Goal: Find specific page/section: Find specific page/section

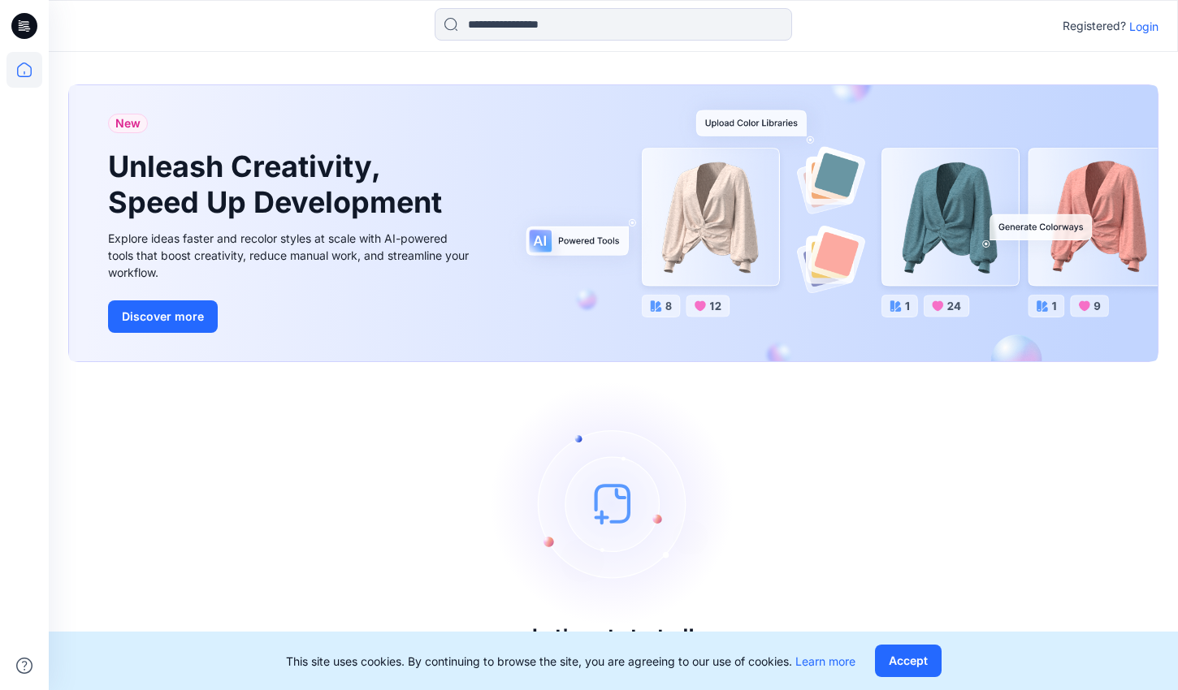
click at [1152, 24] on p "Login" at bounding box center [1143, 26] width 29 height 17
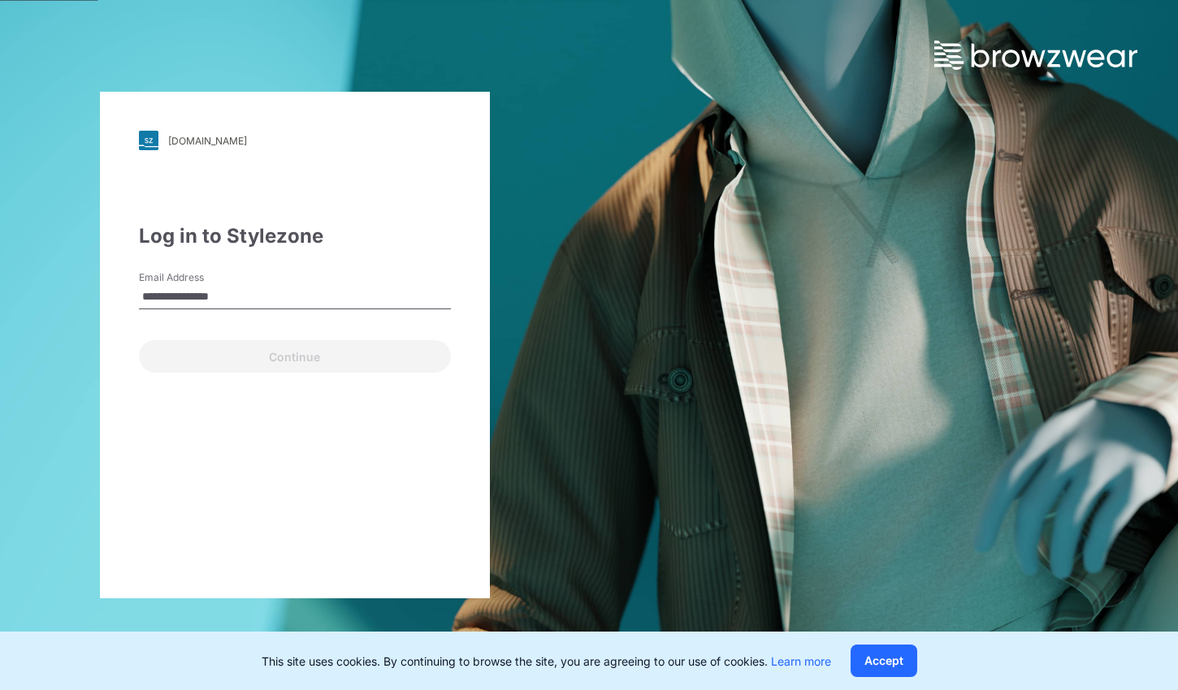
type input "**********"
click at [294, 357] on button "Continue" at bounding box center [295, 356] width 312 height 32
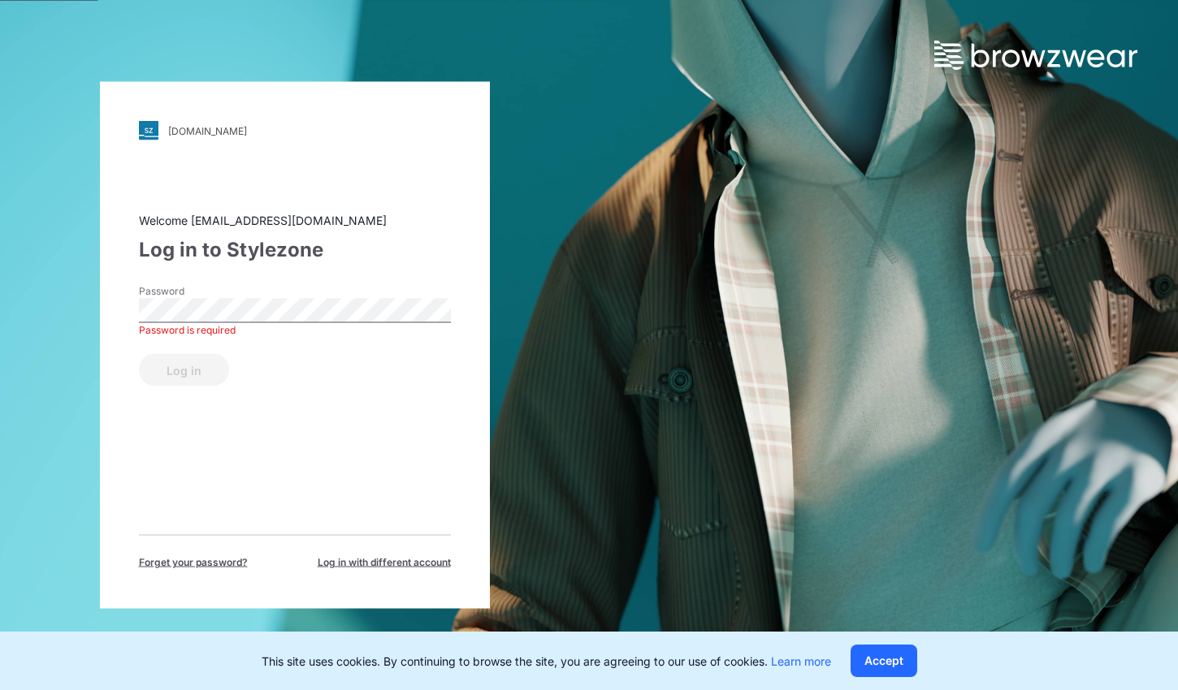
click at [182, 370] on button "Log in" at bounding box center [184, 370] width 90 height 32
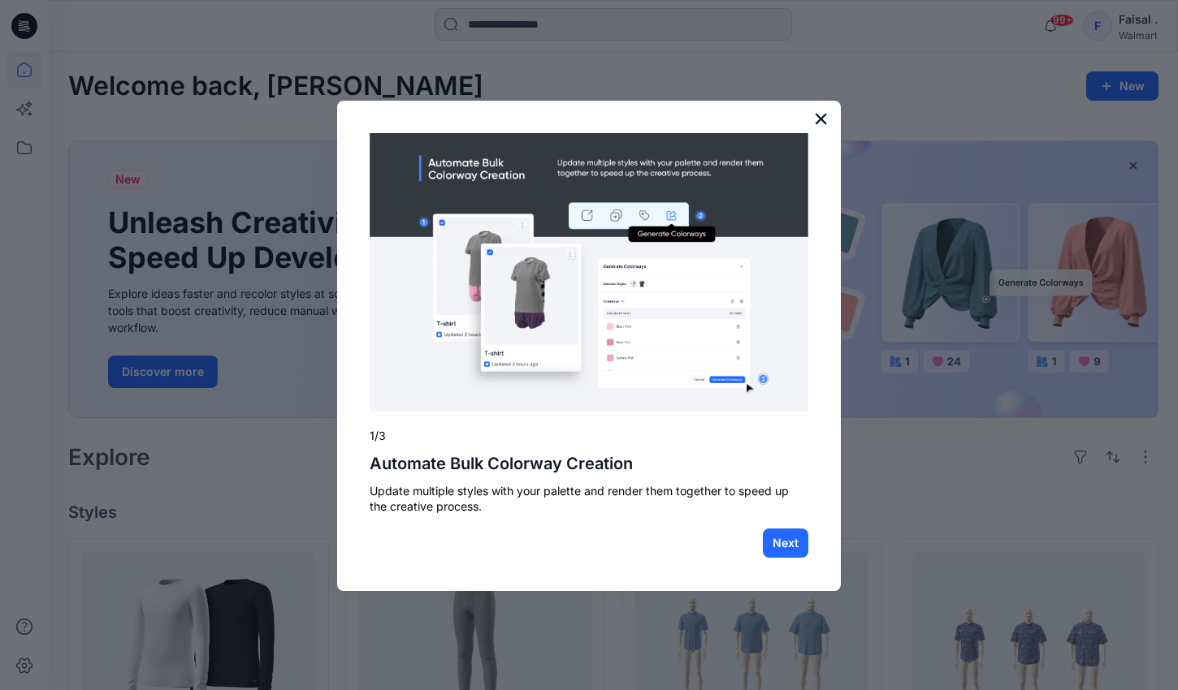
click at [820, 120] on button "×" at bounding box center [820, 119] width 15 height 26
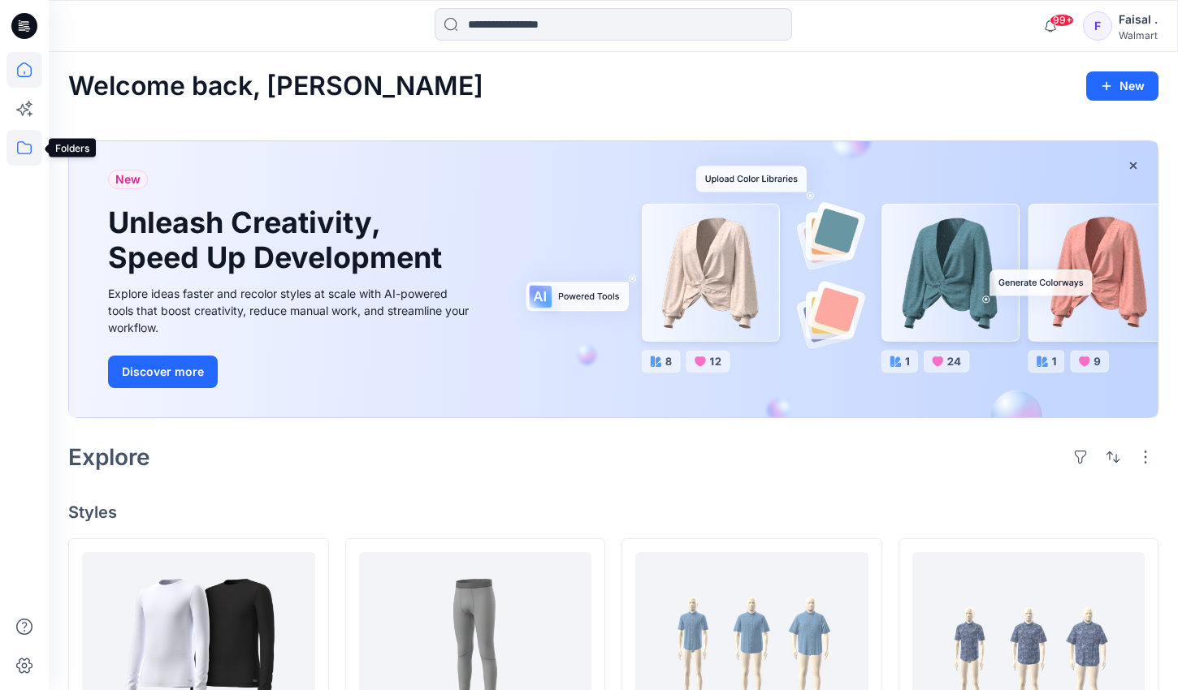
click at [25, 145] on icon at bounding box center [24, 147] width 15 height 13
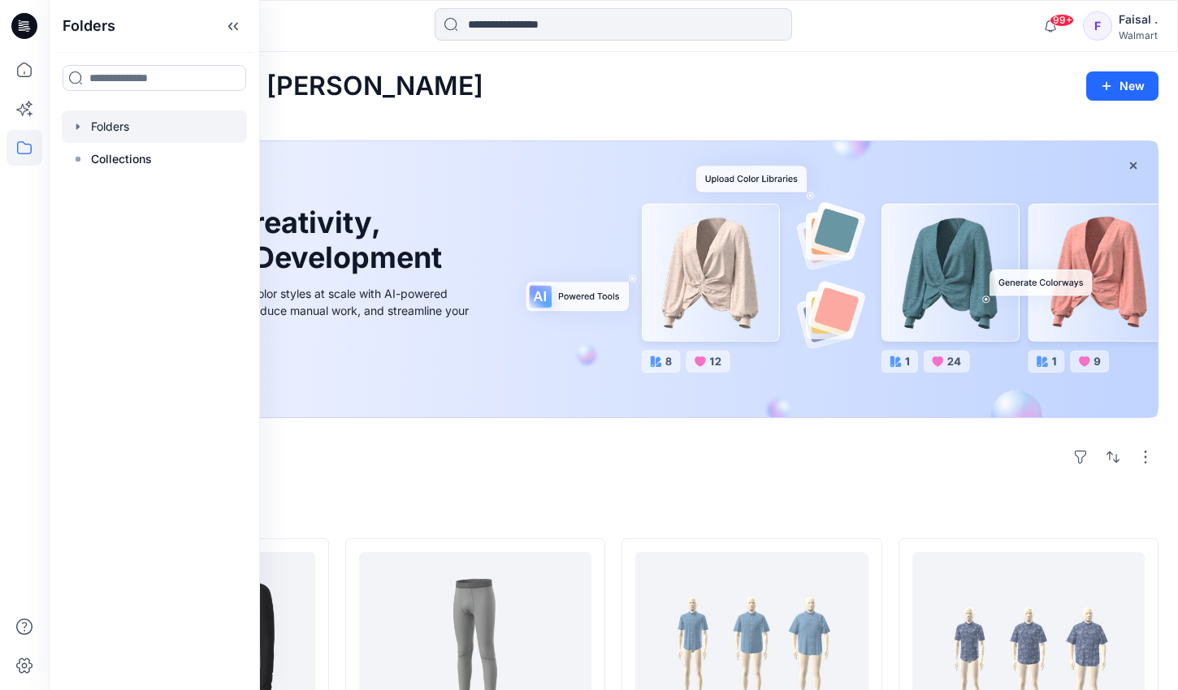
click at [110, 123] on div at bounding box center [154, 126] width 185 height 32
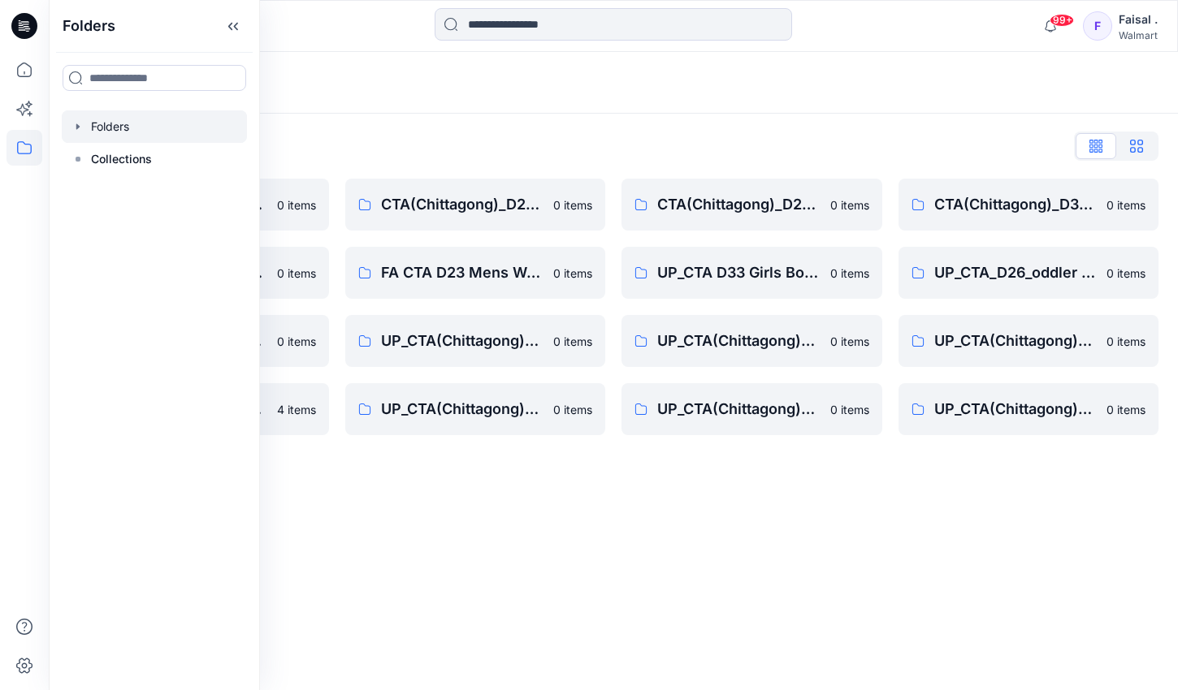
click at [1143, 141] on button "button" at bounding box center [1136, 146] width 41 height 26
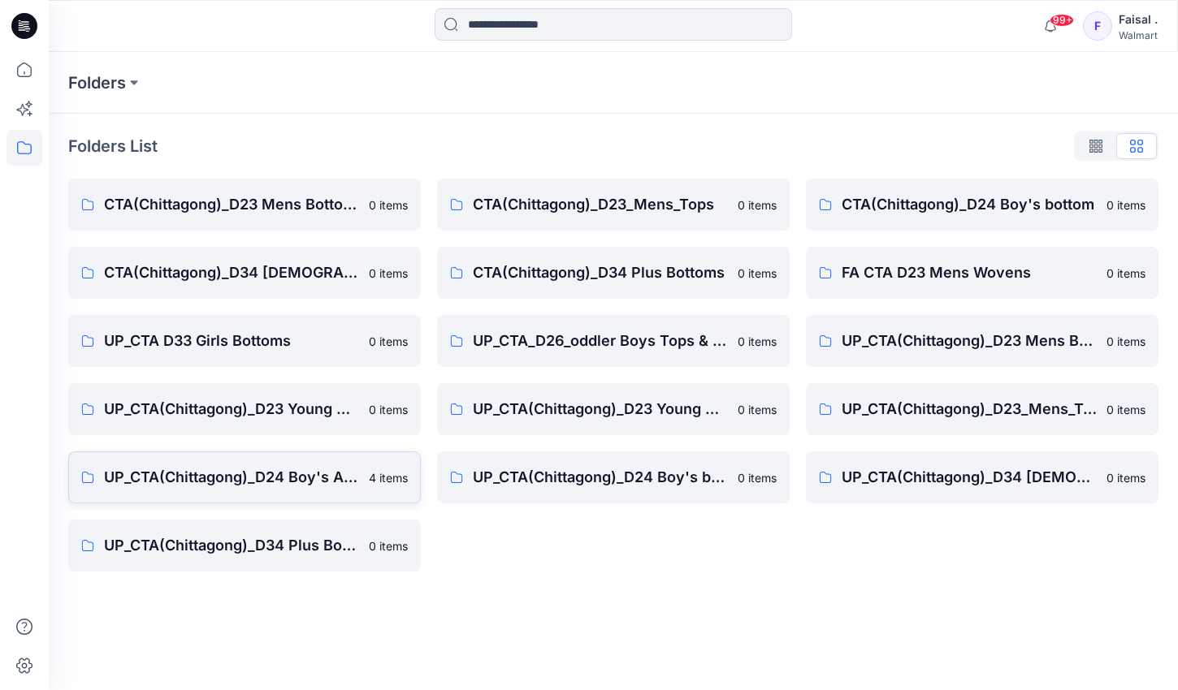
click at [274, 481] on p "UP_CTA(Chittagong)_D24 Boy's Active" at bounding box center [231, 477] width 255 height 23
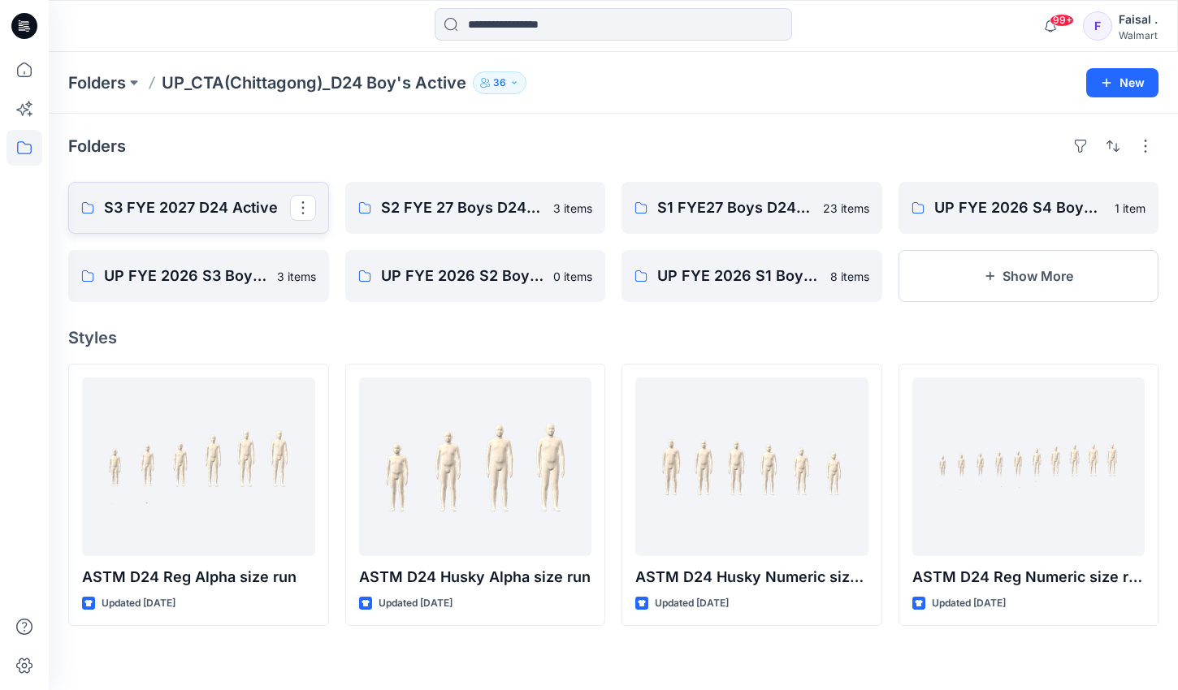
click at [201, 219] on link "S3 FYE 2027 D24 Active" at bounding box center [198, 208] width 261 height 52
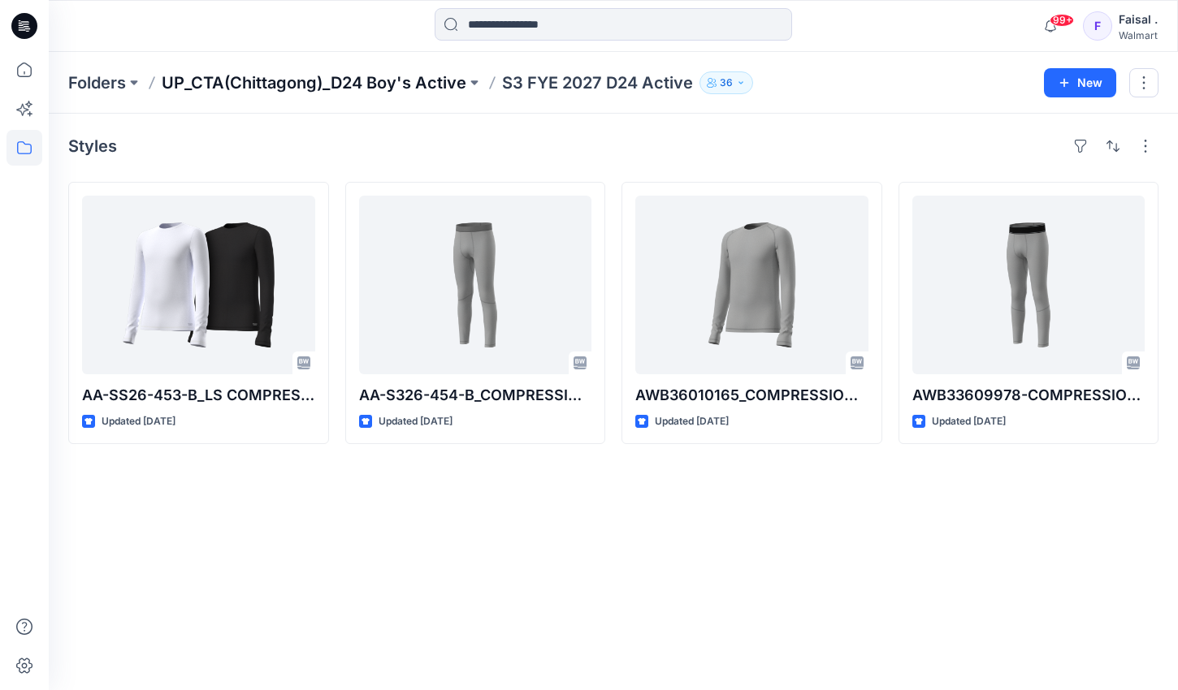
click at [308, 78] on p "UP_CTA(Chittagong)_D24 Boy's Active" at bounding box center [314, 82] width 305 height 23
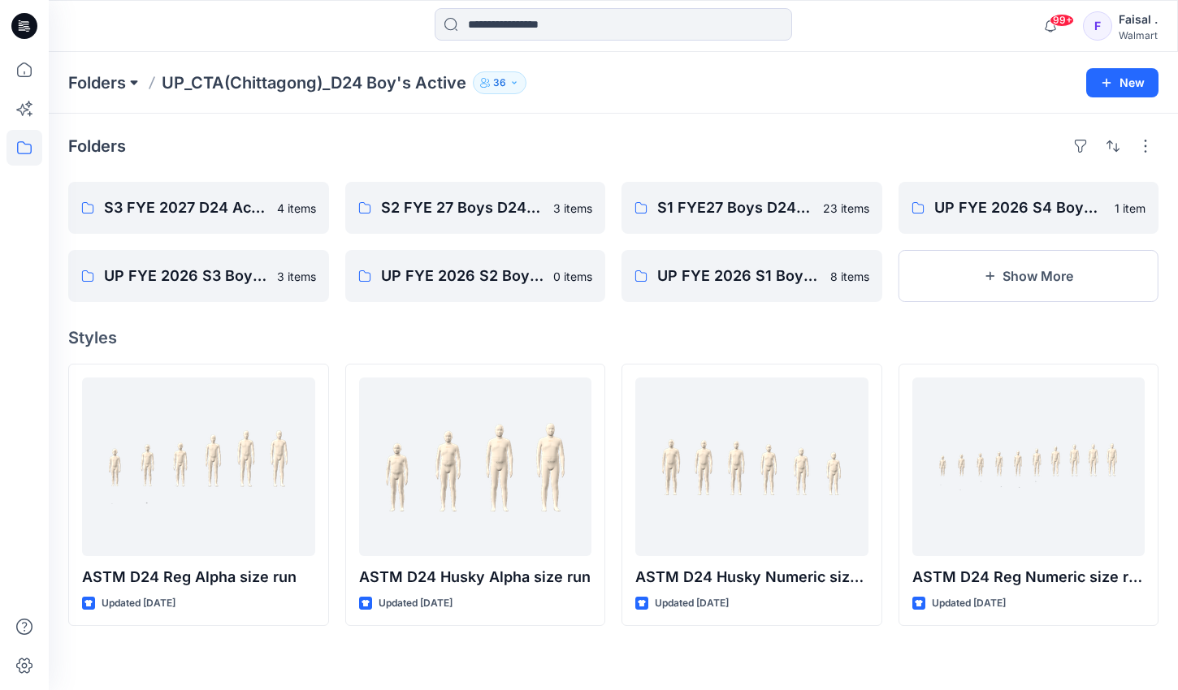
click at [129, 82] on button at bounding box center [134, 82] width 16 height 23
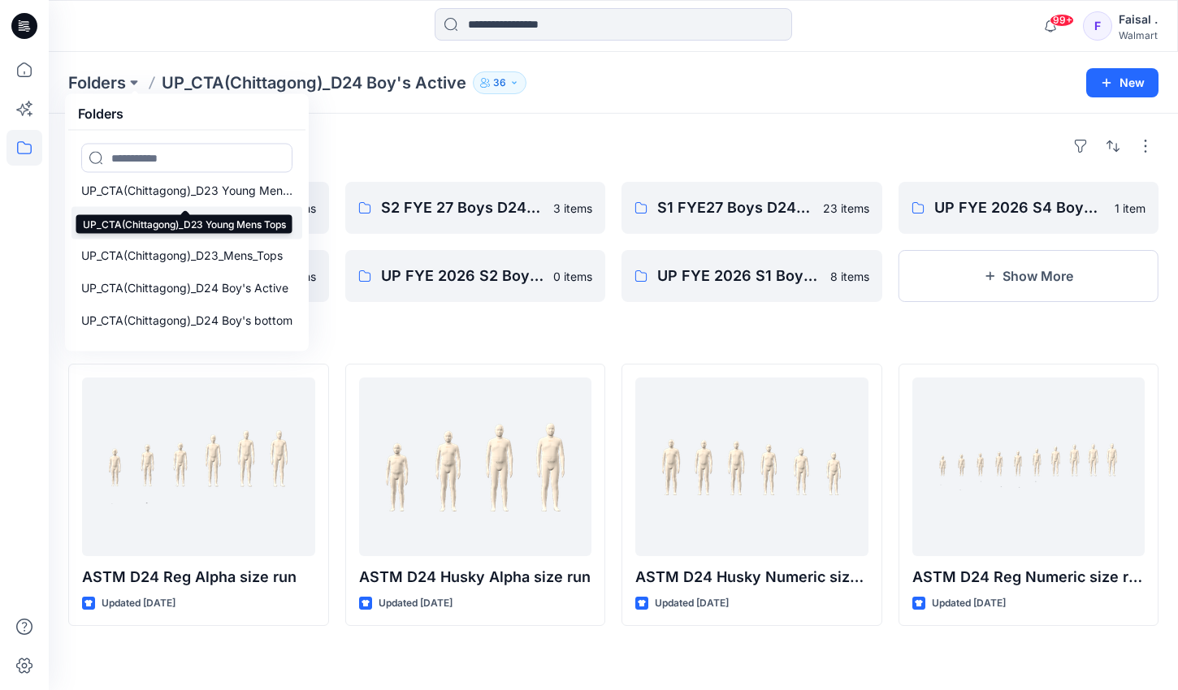
scroll to position [353, 0]
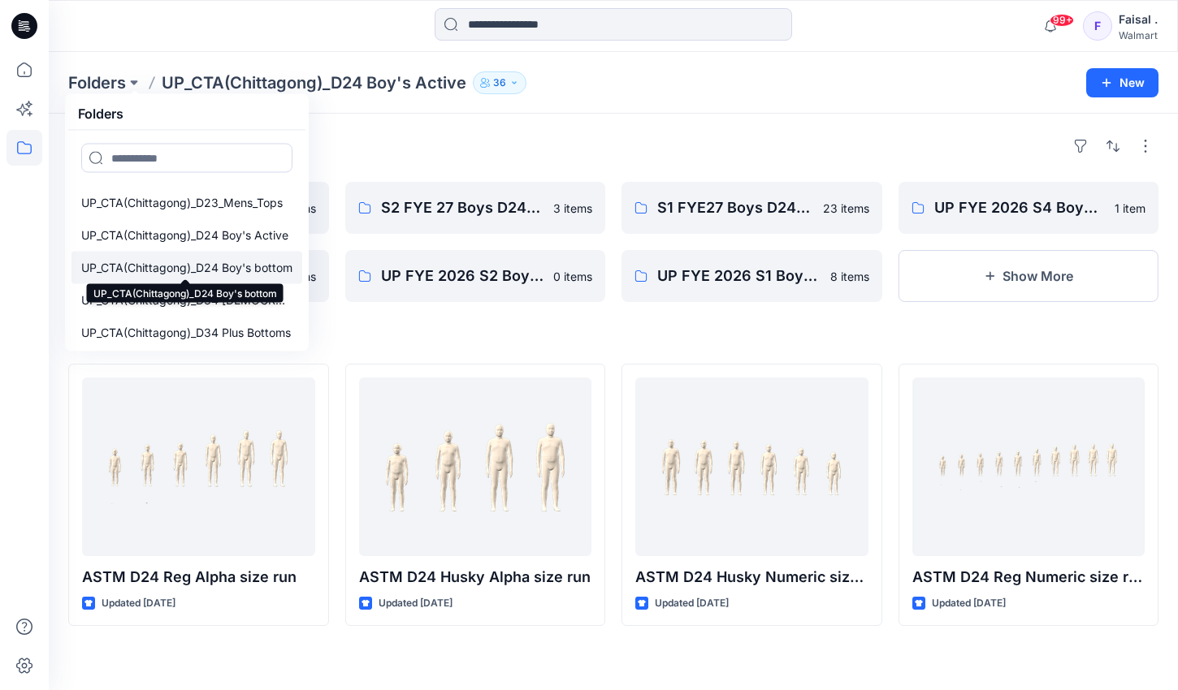
click at [227, 268] on p "UP_CTA(Chittagong)_D24 Boy's bottom" at bounding box center [186, 267] width 211 height 19
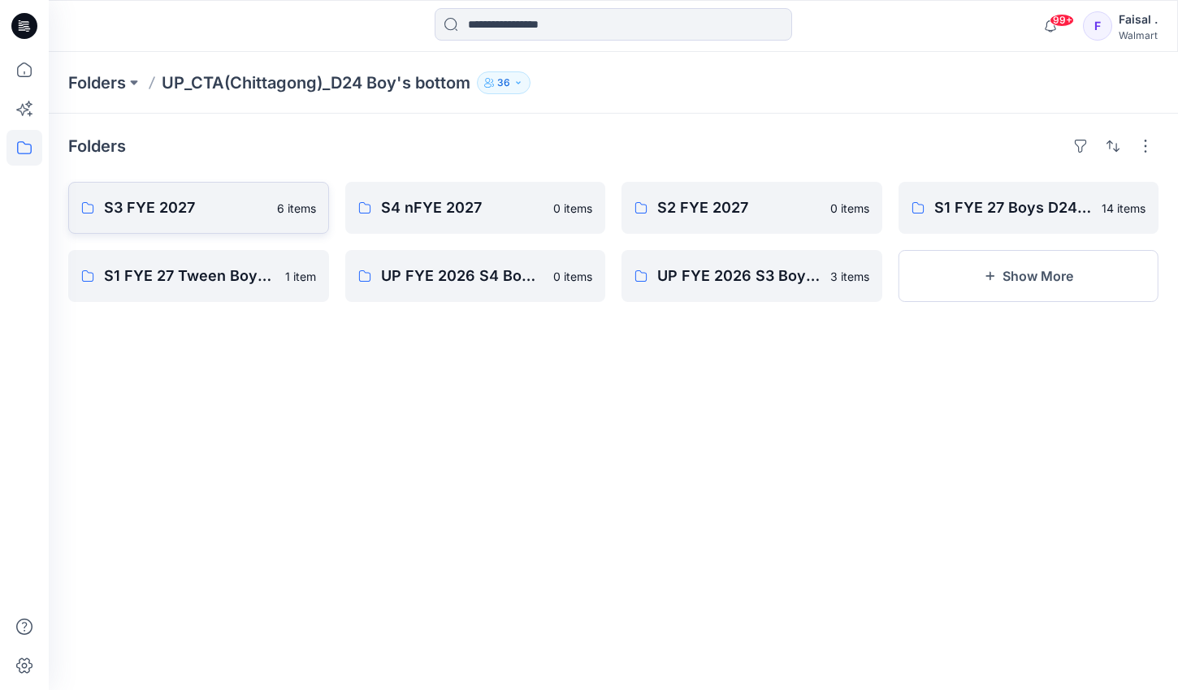
click at [174, 206] on p "S3 FYE 2027" at bounding box center [185, 208] width 163 height 23
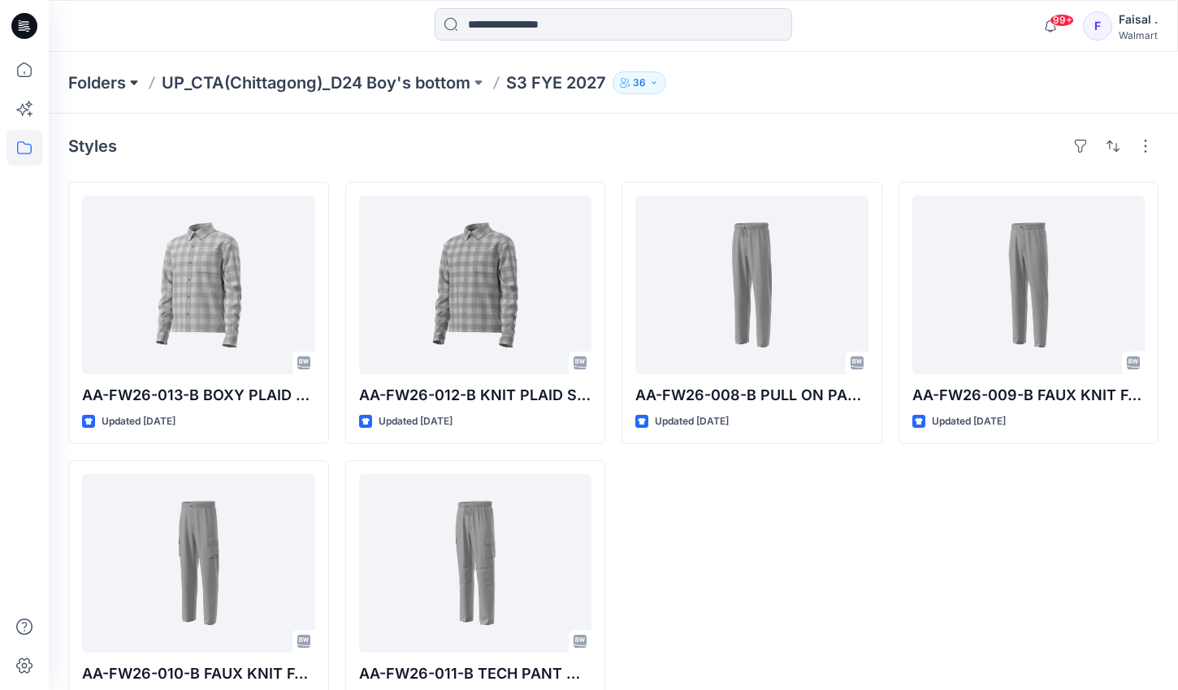
click at [133, 82] on button at bounding box center [134, 82] width 16 height 23
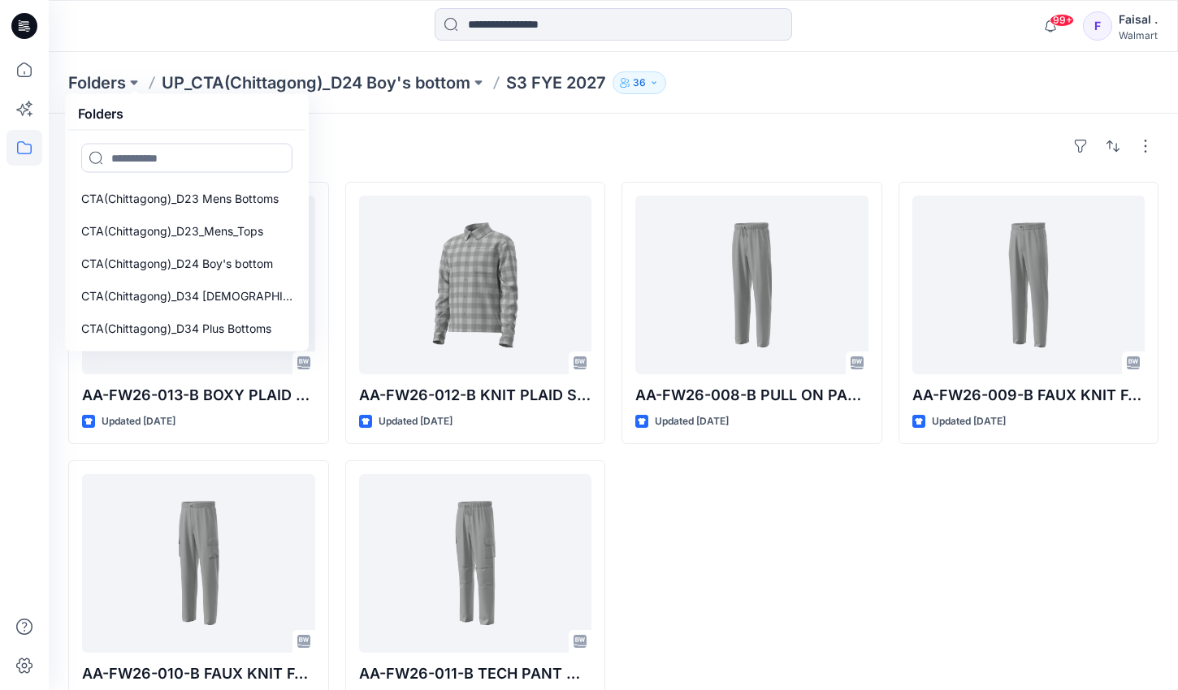
click at [744, 513] on div "AA-FW26-008-B PULL ON PANT Updated [DATE]" at bounding box center [751, 452] width 261 height 540
